Goal: Book appointment/travel/reservation

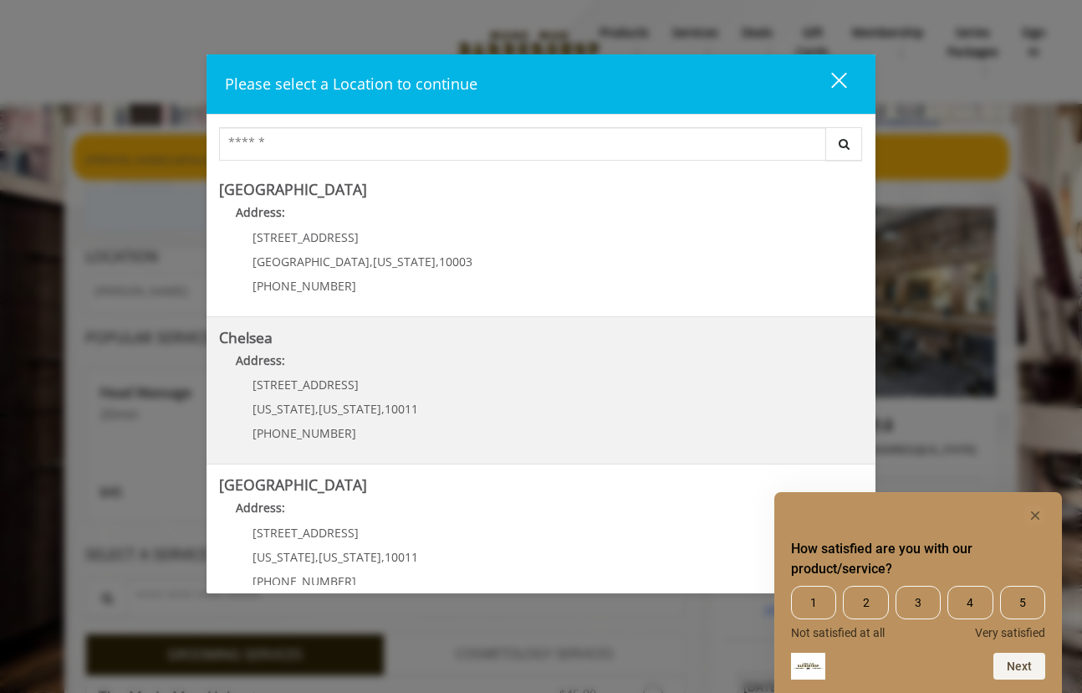
click at [356, 356] on p "Address:" at bounding box center [541, 364] width 644 height 27
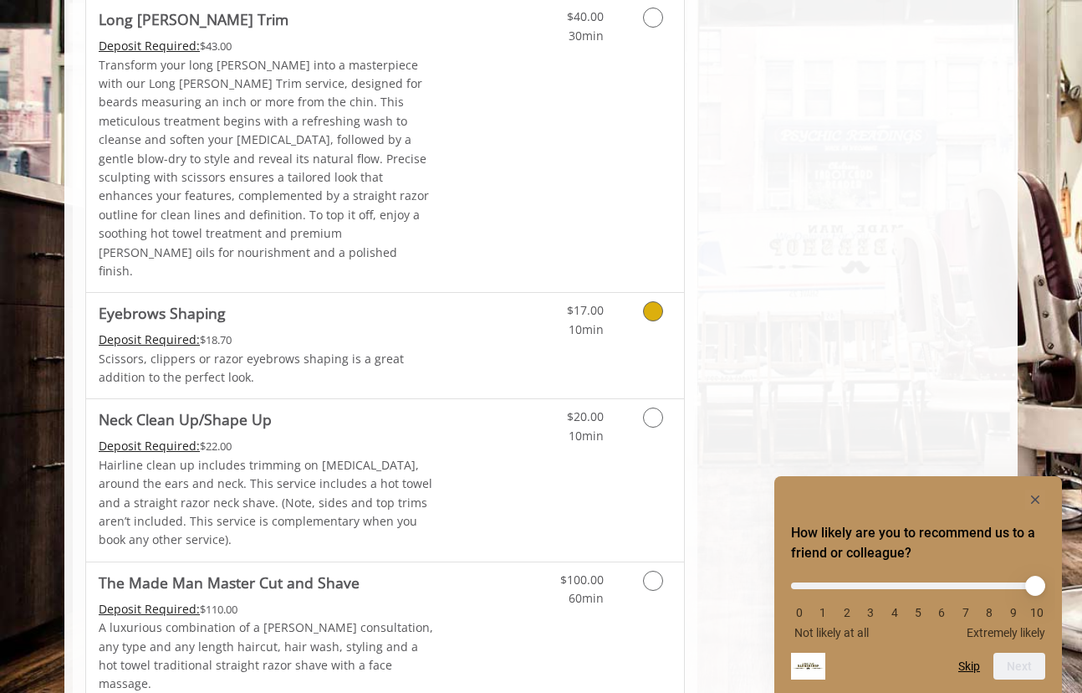
scroll to position [2633, 0]
